Goal: Feedback & Contribution: Contribute content

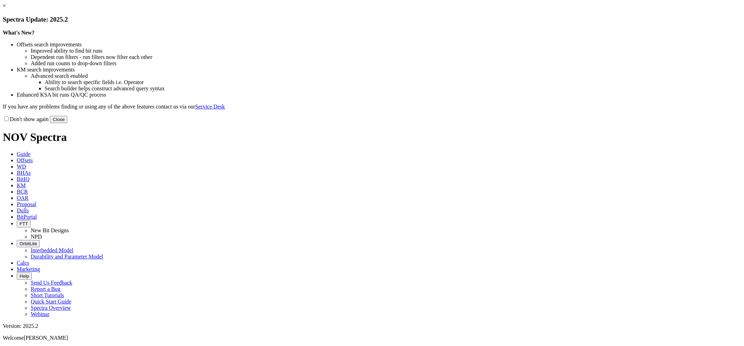
click at [6, 9] on link "×" at bounding box center [4, 6] width 3 height 6
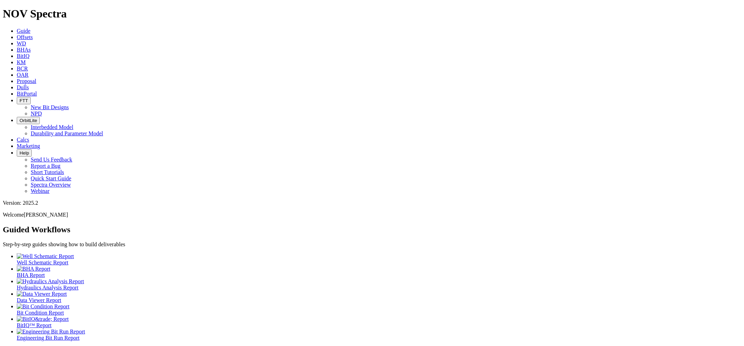
click at [29, 84] on span "Dulls" at bounding box center [23, 87] width 12 height 6
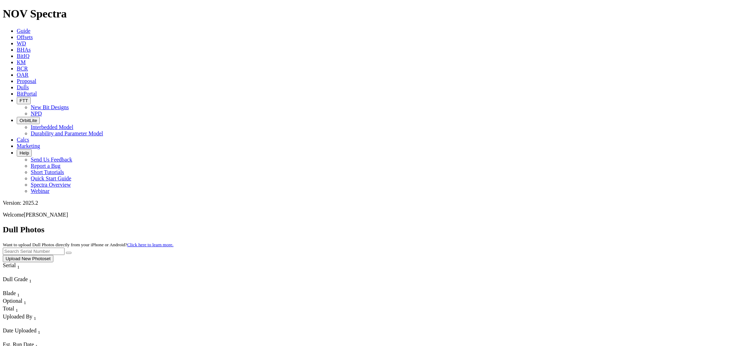
click at [65, 248] on input "text" at bounding box center [34, 251] width 62 height 7
paste input "S320457"
type input "S320457"
click at [66, 252] on button "submit" at bounding box center [69, 253] width 6 height 2
click at [53, 255] on button "Upload New Photoset" at bounding box center [28, 258] width 51 height 7
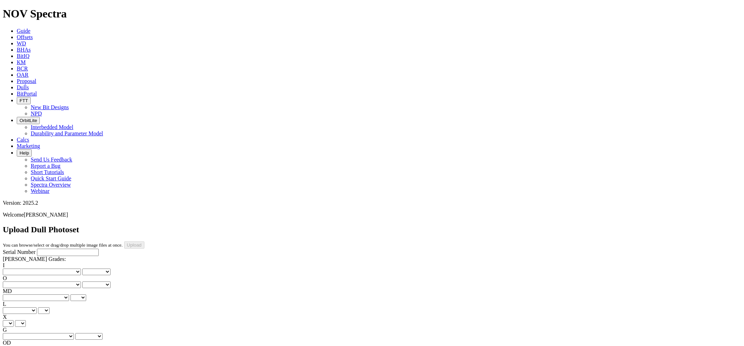
click at [37, 249] on input "Serial Number" at bounding box center [68, 252] width 62 height 7
paste input "S320457"
type input "S320457"
click at [39, 269] on select "No lost, worn or damaged cutters 0 1 2 3 4 5 6 7 8 No diamond table left on any…" at bounding box center [42, 272] width 78 height 7
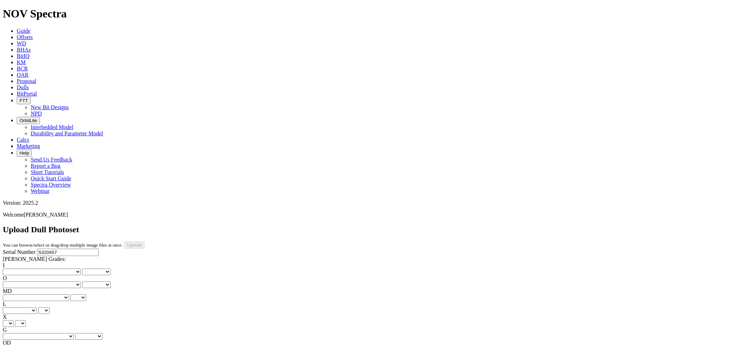
click at [36, 269] on select "No lost, worn or damaged cutters 0 1 2 3 4 5 6 7 8 No diamond table left on any…" at bounding box center [42, 272] width 78 height 7
select select "number:1"
click at [14, 269] on select "No lost, worn or damaged cutters 0 1 2 3 4 5 6 7 8 No diamond table left on any…" at bounding box center [42, 272] width 78 height 7
select select "number:1"
click at [71, 282] on select "No lost, worn or damaged cutters 0 1 2 3 4 5 6 7 8 No diamond table left on any…" at bounding box center [42, 285] width 78 height 7
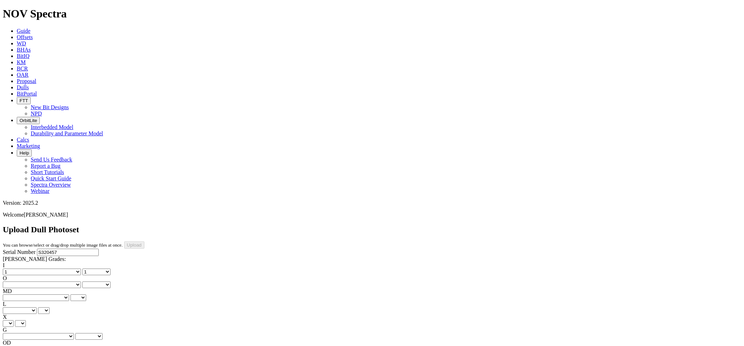
select select "number:2"
click at [49, 282] on select "No lost, worn or damaged cutters 0 1 2 3 4 5 6 7 8 No diamond table left on any…" at bounding box center [42, 285] width 78 height 7
select select "number:2"
click at [38, 295] on select "BF - Bond Failure BT - Broken Teeth/Cutters BU - Balled Up Bit CR - Cored CT - …" at bounding box center [36, 298] width 66 height 7
select select "string:CT"
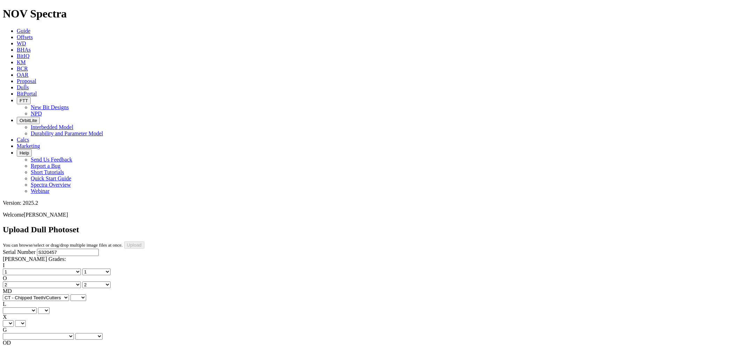
click at [14, 295] on select "BF - Bond Failure BT - Broken Teeth/Cutters BU - Balled Up Bit CR - Cored CT - …" at bounding box center [36, 298] width 66 height 7
select select "string:CT"
click at [37, 307] on select "A - All C - Cone G - Gauge N - Nose S - Shoulder T - Taper" at bounding box center [20, 310] width 34 height 7
select select "string:S"
click at [37, 307] on select "A - All C - Cone G - Gauge N - Nose S - Shoulder T - Taper" at bounding box center [20, 310] width 34 height 7
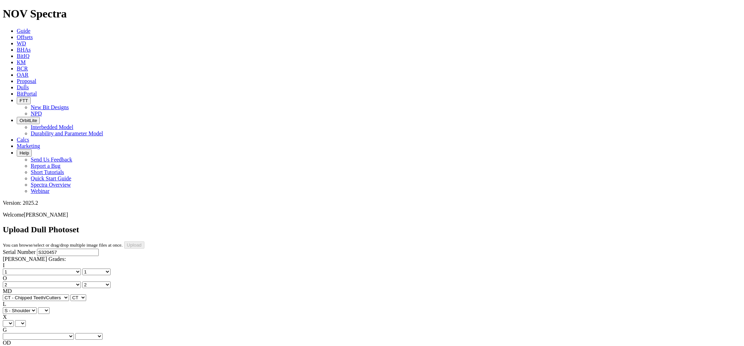
select select "string:S"
click at [14, 320] on select "X" at bounding box center [8, 323] width 11 height 7
select select "string:X"
click at [14, 320] on select "X" at bounding box center [8, 323] width 11 height 7
select select "string:X"
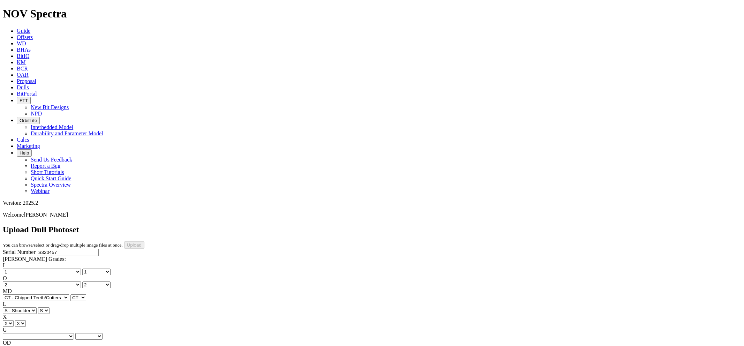
click at [73, 333] on select "Unknown I - In Gauge 1 - 1/16 in Undergauge" 2 - 2/16 in Undergauge = ⅛ in" 8 -…" at bounding box center [38, 336] width 71 height 7
select select "string:I"
click at [49, 333] on select "Unknown I - In Gauge 1 - 1/16 in Undergauge" 2 - 2/16 in Undergauge = ⅛ in" 8 -…" at bounding box center [38, 336] width 71 height 7
select select "string:I"
click at [38, 346] on select "BF - Bond Failure BT - Broken Teeth/Cutters BU - Balled Up Bit CR - Cored CT - …" at bounding box center [36, 349] width 66 height 7
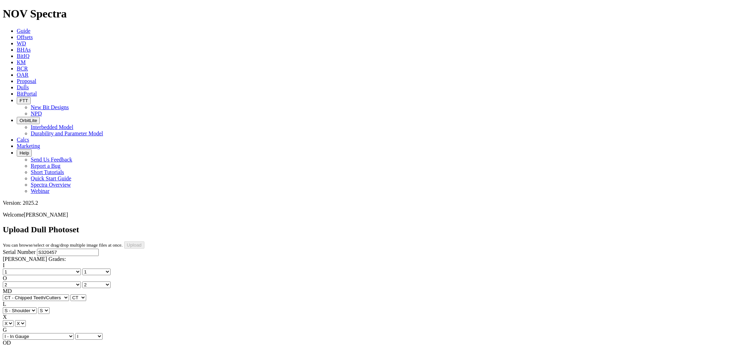
select select "string:WT"
click at [14, 346] on select "BF - Bond Failure BT - Broken Teeth/Cutters BU - Balled Up Bit CR - Cored CT - …" at bounding box center [36, 349] width 66 height 7
select select "string:WT"
select select "string:TD"
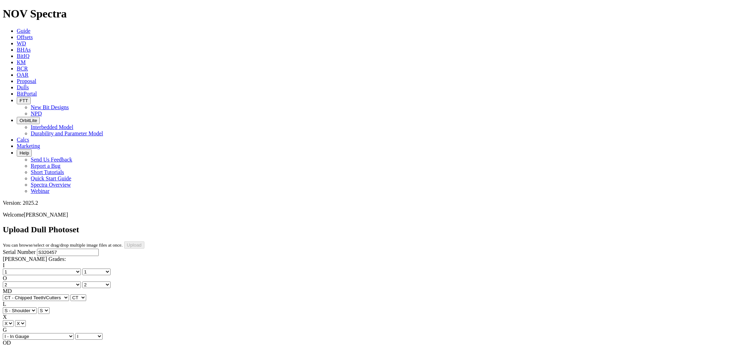
select select "string:TD"
type input "[DATE]"
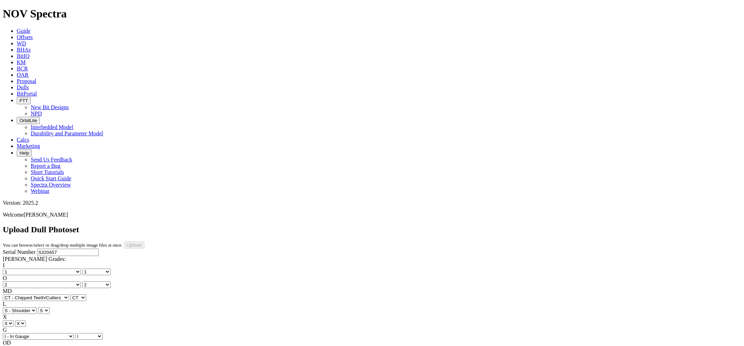
click at [60, 273] on div "Serial Number S320457 [PERSON_NAME] Grades: I No lost, worn or damaged cutters …" at bounding box center [372, 314] width 739 height 131
drag, startPoint x: 155, startPoint y: 232, endPoint x: 141, endPoint y: 233, distance: 14.3
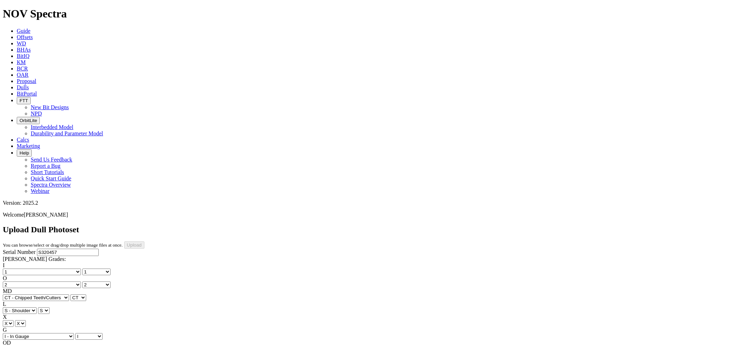
select select "number:1"
select select "number:2"
select select "string:CT"
select select "string:S"
select select "string:I"
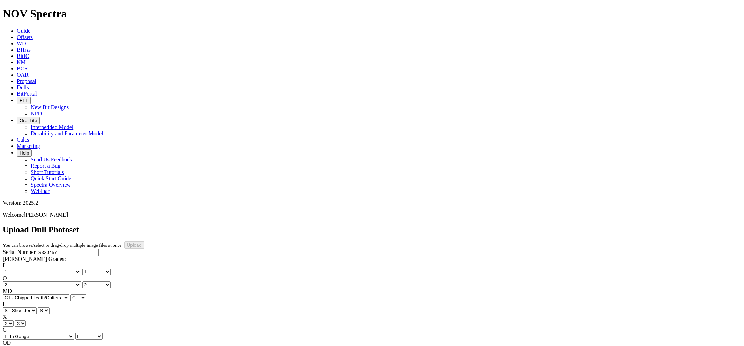
select select "string:WT"
select select "string:TD"
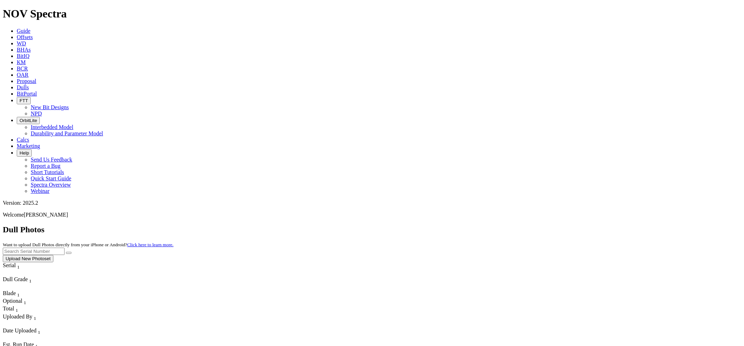
paste input "S320457"
type input "S320457"
click at [66, 252] on button "submit" at bounding box center [69, 253] width 6 height 2
